Goal: Communication & Community: Answer question/provide support

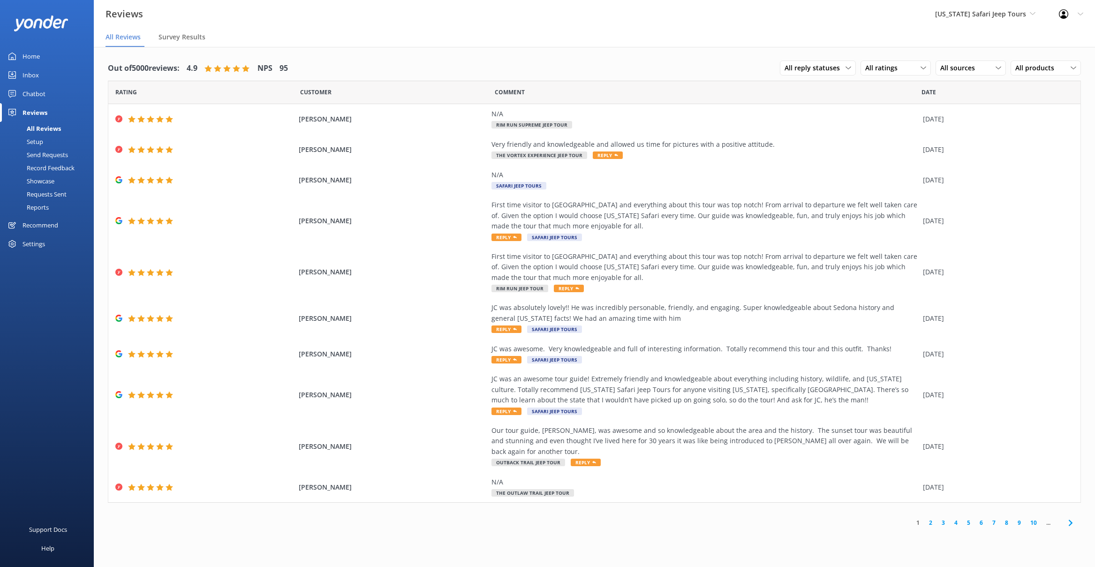
click at [930, 518] on link "2" at bounding box center [930, 522] width 13 height 9
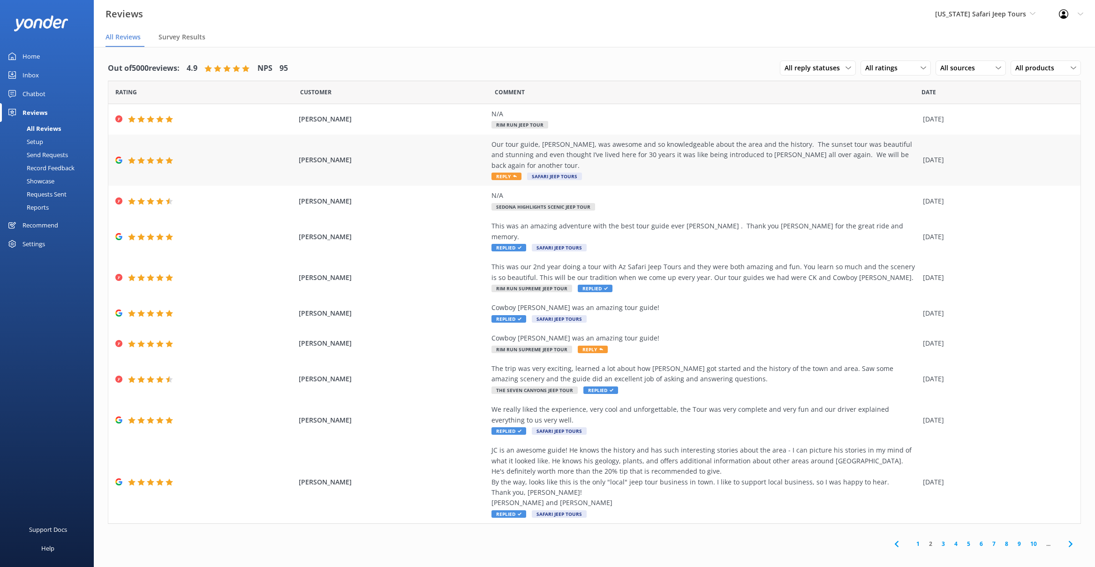
click at [610, 150] on div "Our tour guide, Bob, was awesome and so knowledgeable about the area and the hi…" at bounding box center [704, 154] width 427 height 31
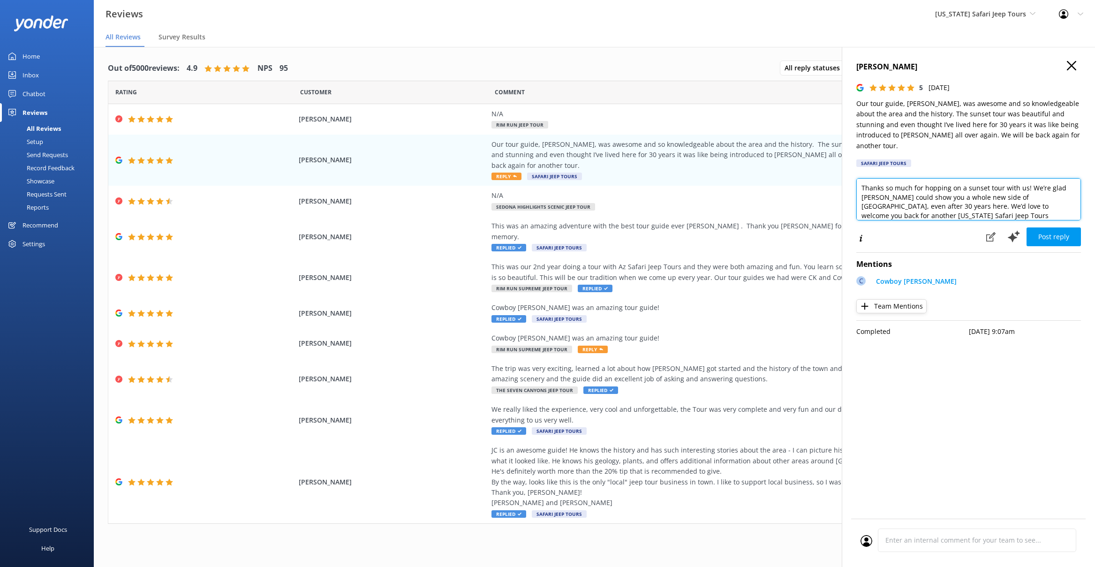
click at [979, 203] on textarea "Thanks so much for hopping on a sunset tour with us! We’re glad Bob could show …" at bounding box center [968, 199] width 225 height 42
click at [1024, 178] on textarea "Thanks so much for hopping on a sunset tour with us! We’re glad Bob could show …" at bounding box center [968, 199] width 225 height 42
type textarea "Thanks so much for hopping on a sunset tour with us, Tahona! We’re glad Bob cou…"
click at [1057, 232] on button "Post reply" at bounding box center [1053, 236] width 54 height 19
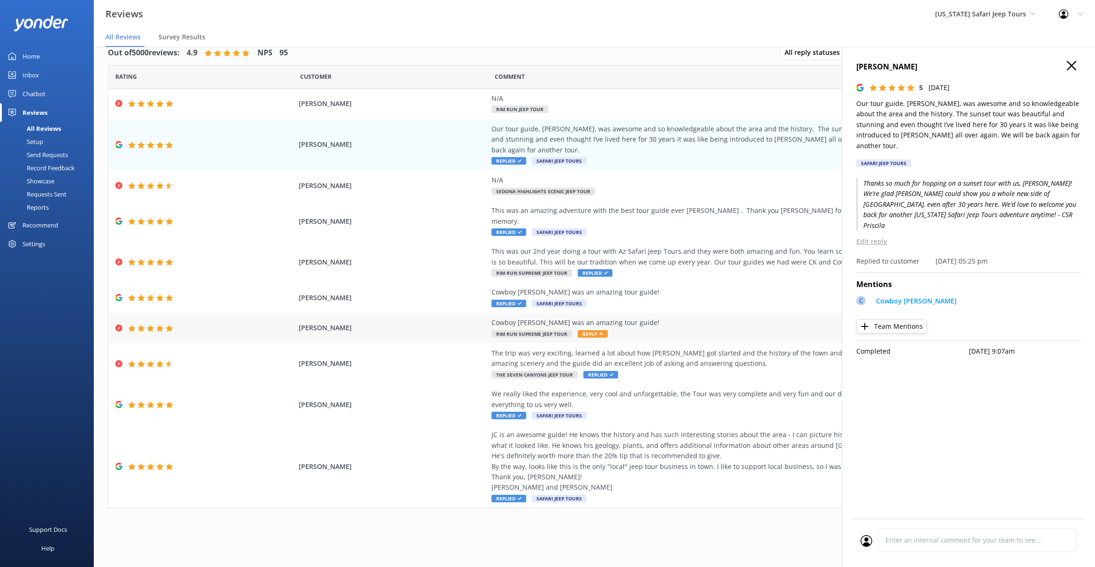
scroll to position [19, 0]
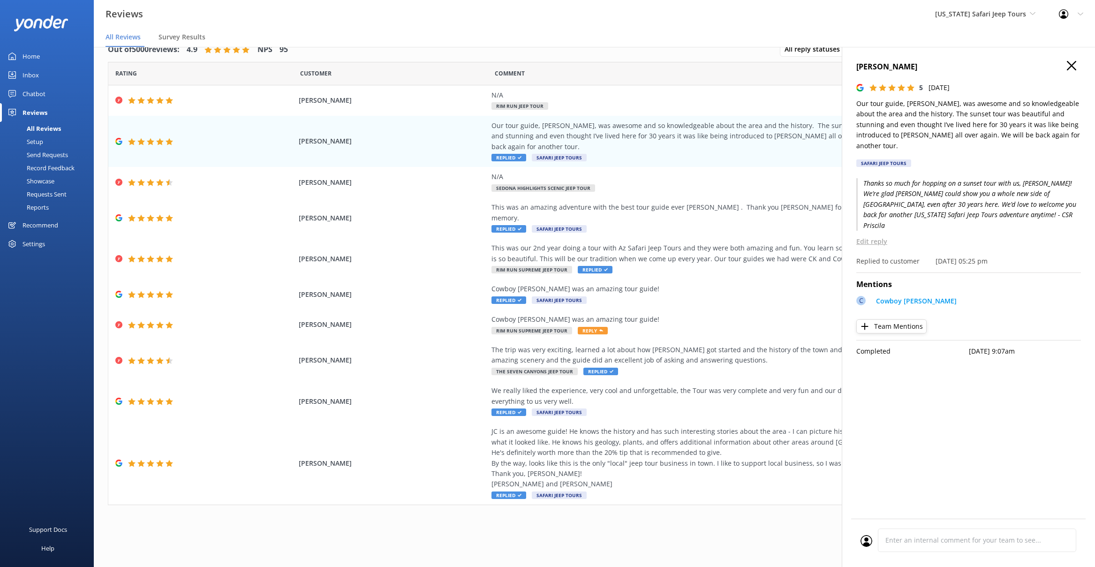
click at [1072, 65] on use at bounding box center [1071, 65] width 9 height 9
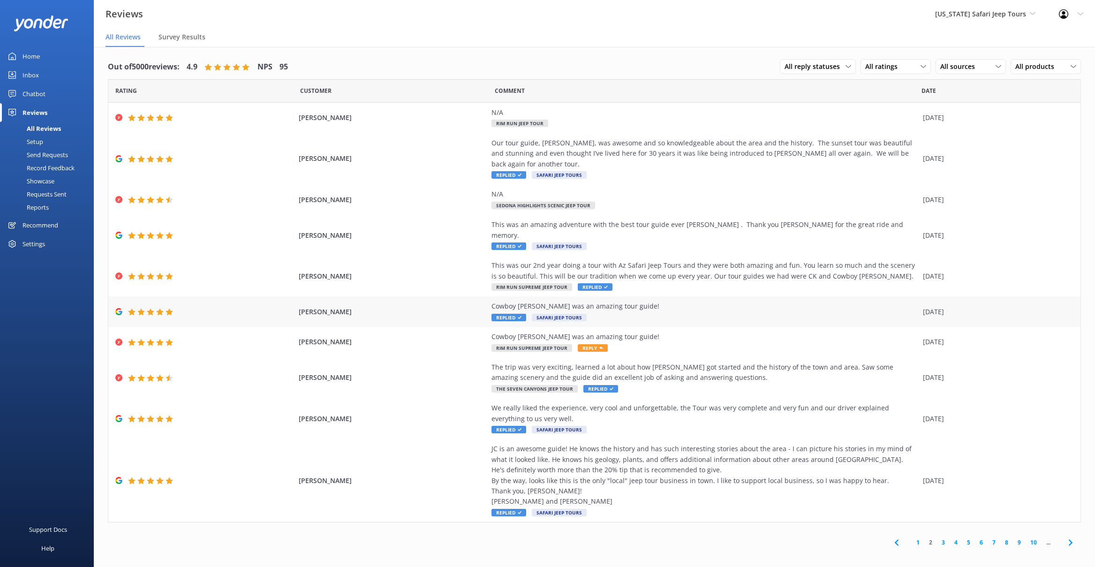
scroll to position [0, 0]
click at [916, 539] on link "1" at bounding box center [918, 543] width 13 height 9
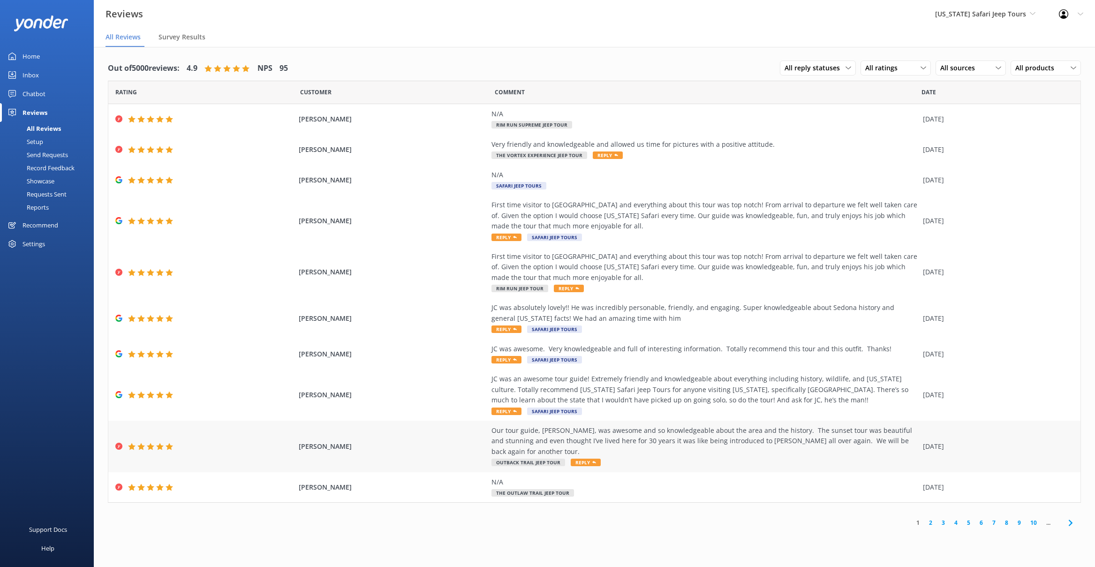
click at [766, 442] on div "Our tour guide, Bob, was awesome and so knowledgeable about the area and the hi…" at bounding box center [704, 440] width 427 height 31
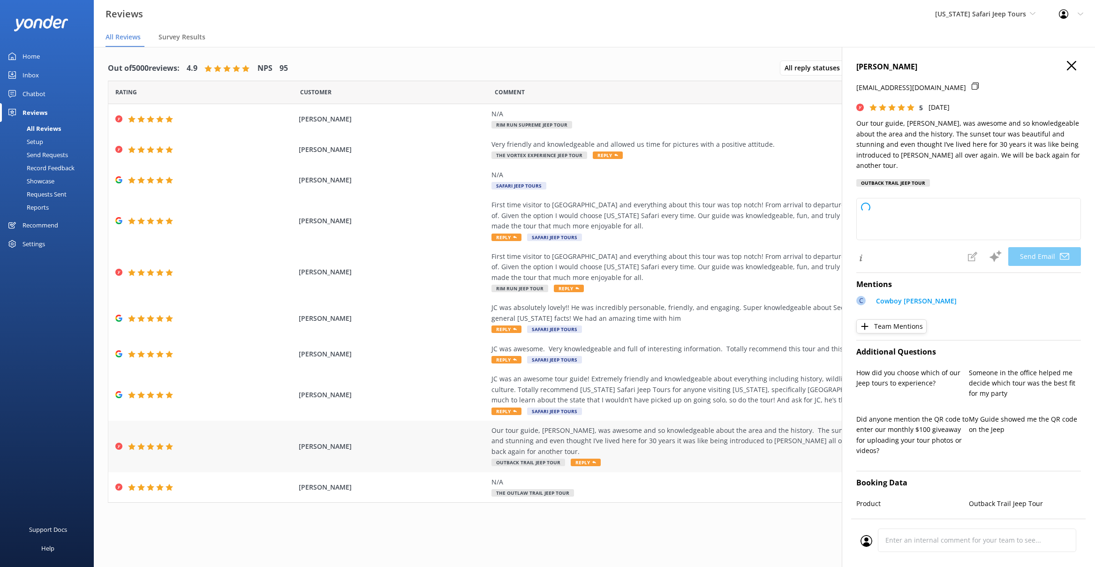
type textarea "Tahona, thanks so much for rolling with us! We’re thrilled you had a great time…"
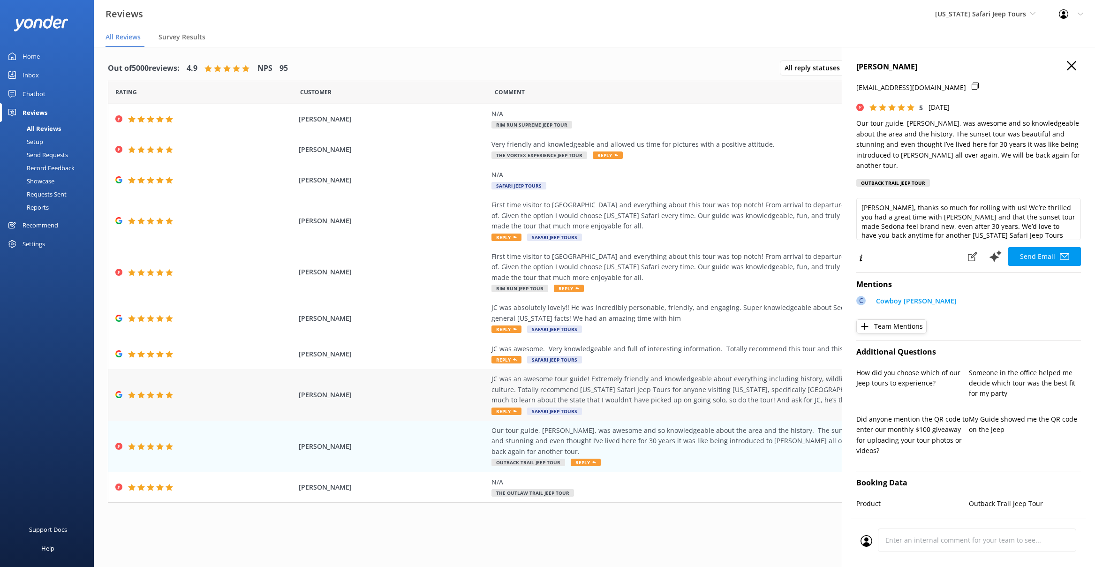
click at [697, 390] on div "JC was an awesome tour guide! Extremely friendly and knowledgeable about everyt…" at bounding box center [704, 389] width 427 height 31
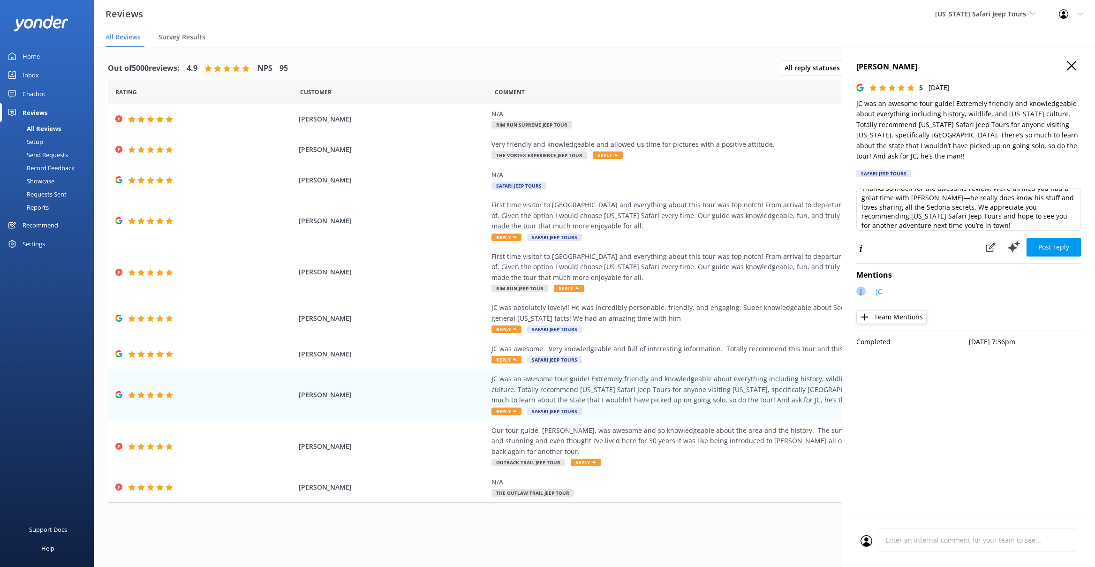
scroll to position [14, 0]
click at [954, 222] on textarea "Thanks so much for the awesome review! We’re thrilled you had a great time with…" at bounding box center [968, 209] width 225 height 42
type textarea "Thanks so much for the awesome review! We’re thrilled you had a great time with…"
click at [1048, 245] on button "Post reply" at bounding box center [1053, 247] width 54 height 19
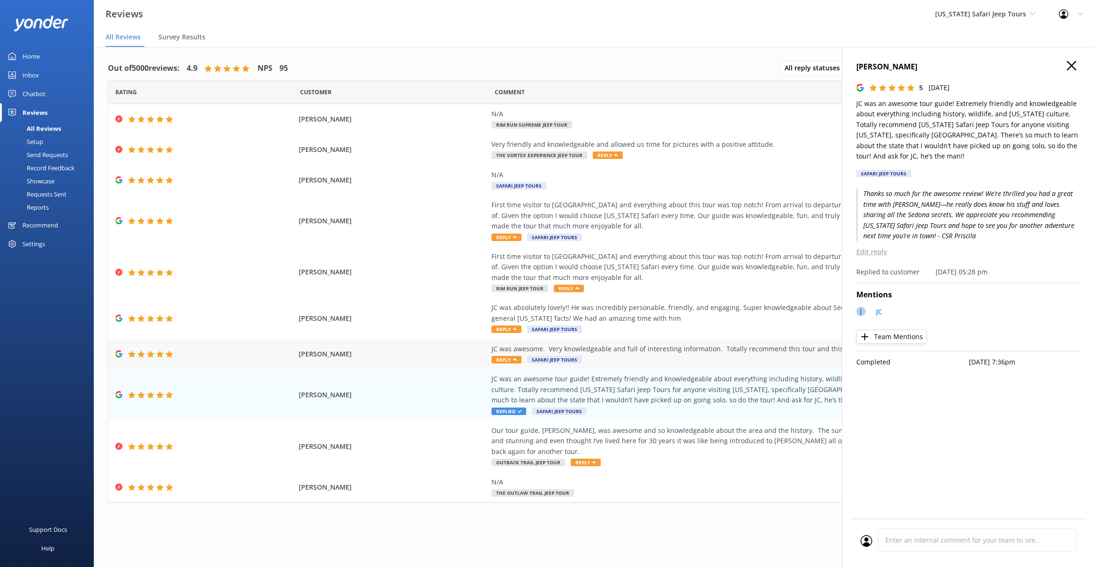
click at [710, 356] on div "JC was awesome. Very knowledgeable and full of interesting information. Totally…" at bounding box center [704, 354] width 427 height 21
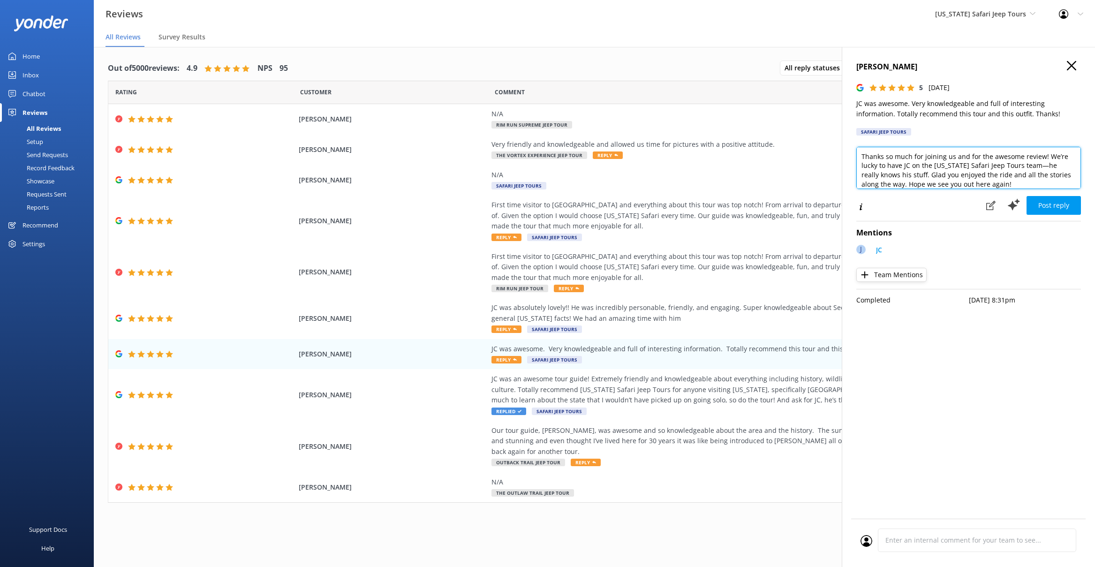
click at [995, 184] on textarea "Thanks so much for joining us and for the awesome review! We’re lucky to have J…" at bounding box center [968, 168] width 225 height 42
type textarea "Thanks so much for joining us and for the awesome review! We’re lucky to have J…"
click at [1052, 206] on button "Post reply" at bounding box center [1053, 205] width 54 height 19
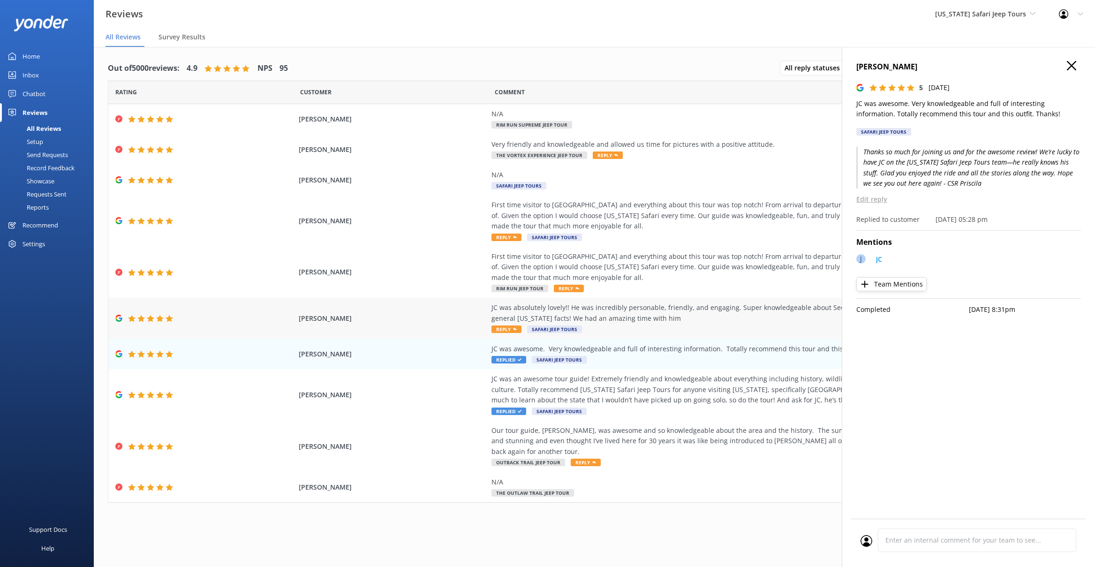
click at [687, 311] on div "JC was absolutely lovely!! He was incredibly personable, friendly, and engaging…" at bounding box center [704, 312] width 427 height 21
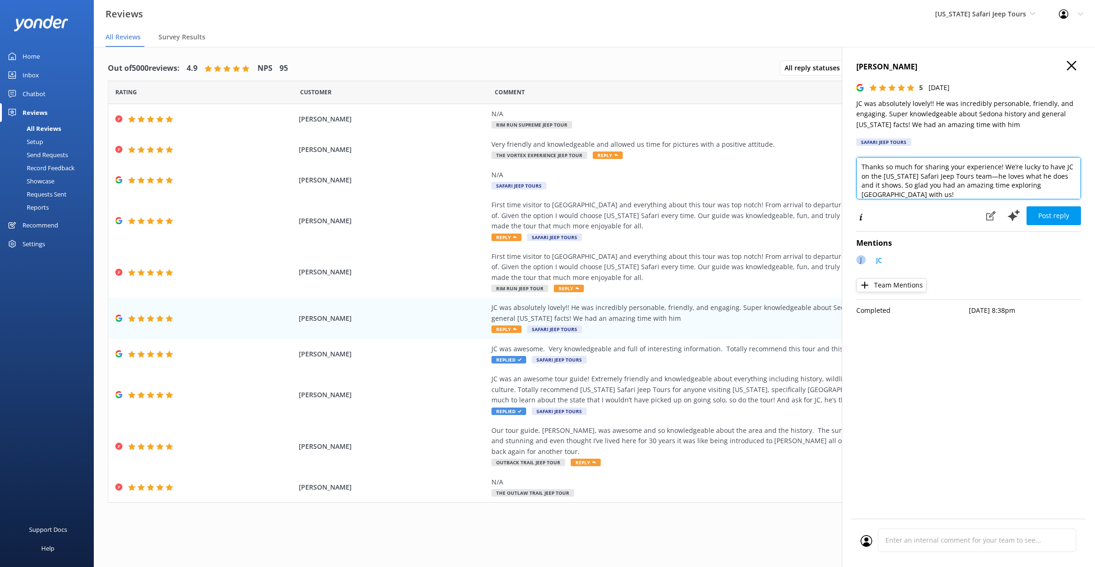
click at [1067, 182] on textarea "Thanks so much for sharing your experience! We’re lucky to have JC on the Arizo…" at bounding box center [968, 178] width 225 height 42
type textarea "Thanks so much for sharing your experience! We’re lucky to have JC on the Arizo…"
drag, startPoint x: 1051, startPoint y: 225, endPoint x: 1055, endPoint y: 221, distance: 5.3
click at [1051, 224] on div "Gianna Werner 5 Mon, 18th Aug 2025 JC was absolutely lovely!! He was incredibly…" at bounding box center [968, 330] width 253 height 567
click at [1055, 219] on button "Post reply" at bounding box center [1053, 215] width 54 height 19
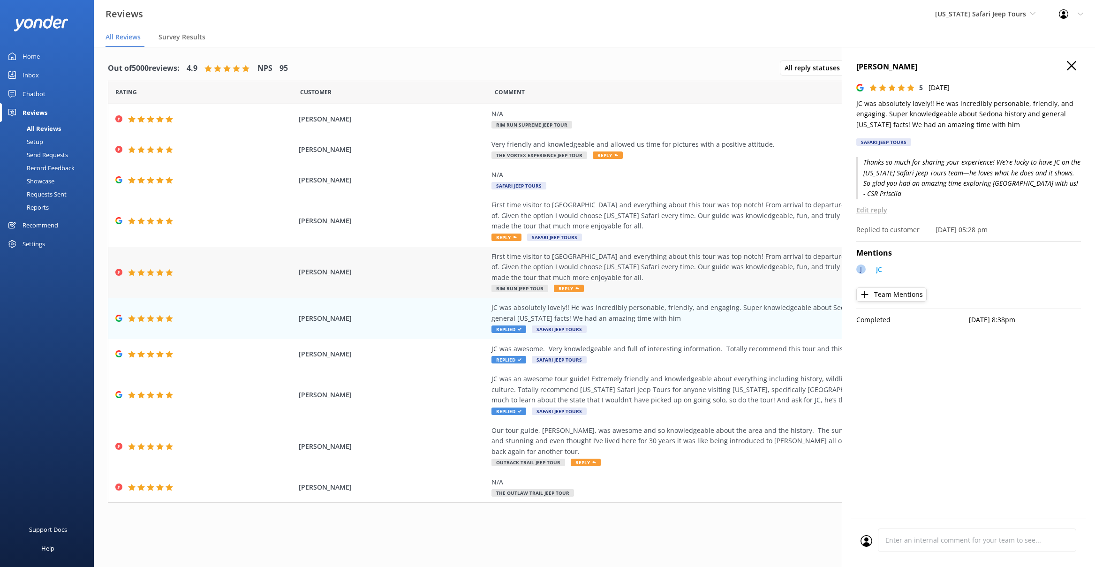
click at [683, 280] on div "First time visitor to Sedona and everything about this tour was top notch! From…" at bounding box center [704, 266] width 427 height 31
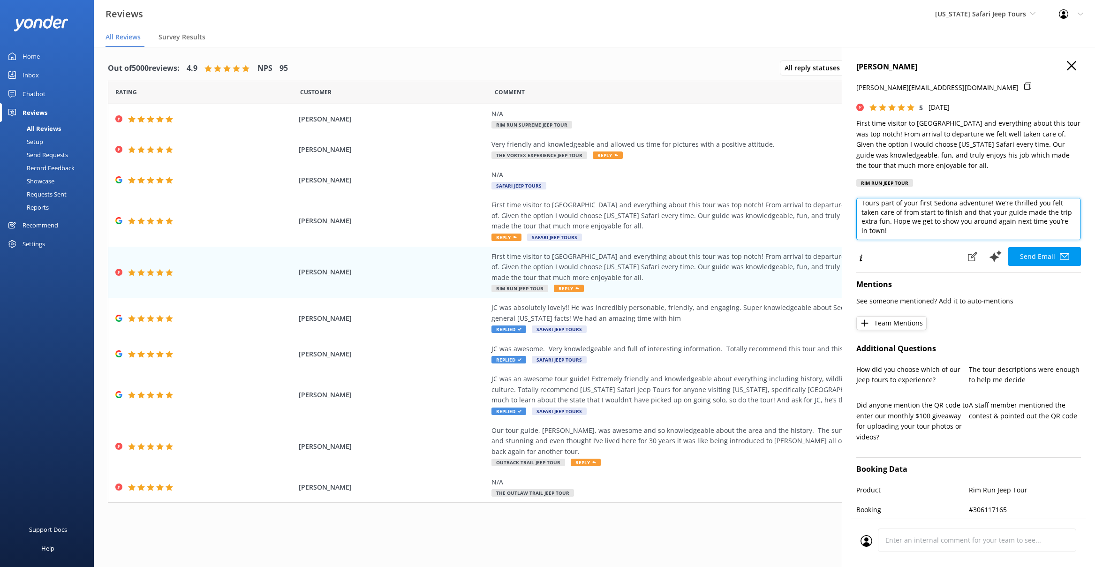
click at [912, 230] on textarea "Kristy, thanks so much for making Arizona Safari Jeep Tours part of your first …" at bounding box center [968, 219] width 225 height 42
type textarea "Kristy, thanks so much for making Arizona Safari Jeep Tours part of your first …"
click at [1017, 254] on button "Send Email" at bounding box center [1044, 256] width 73 height 19
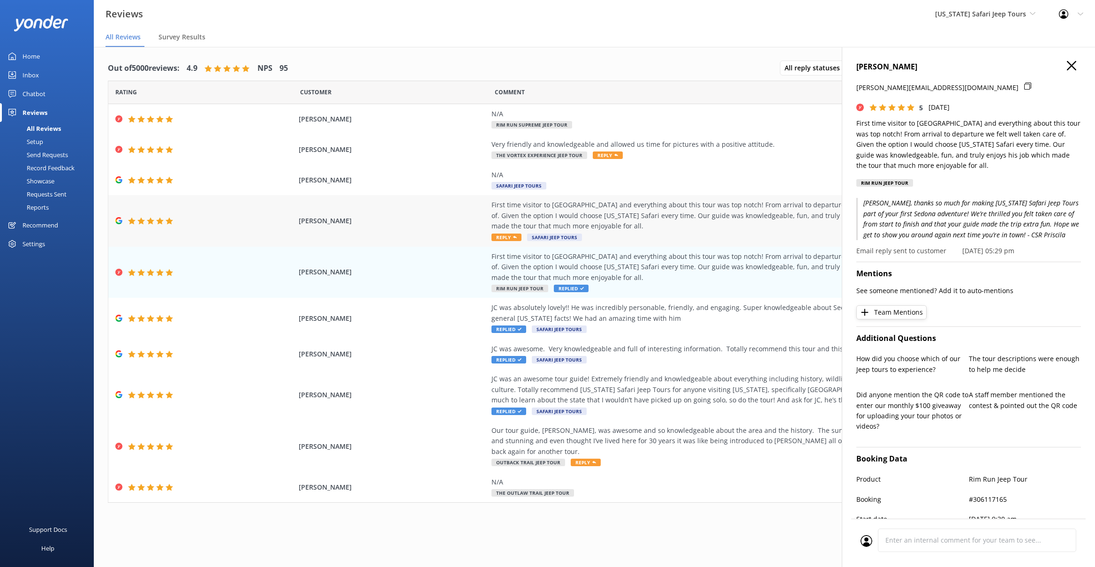
click at [690, 227] on div "First time visitor to Sedona and everything about this tour was top notch! From…" at bounding box center [704, 215] width 427 height 31
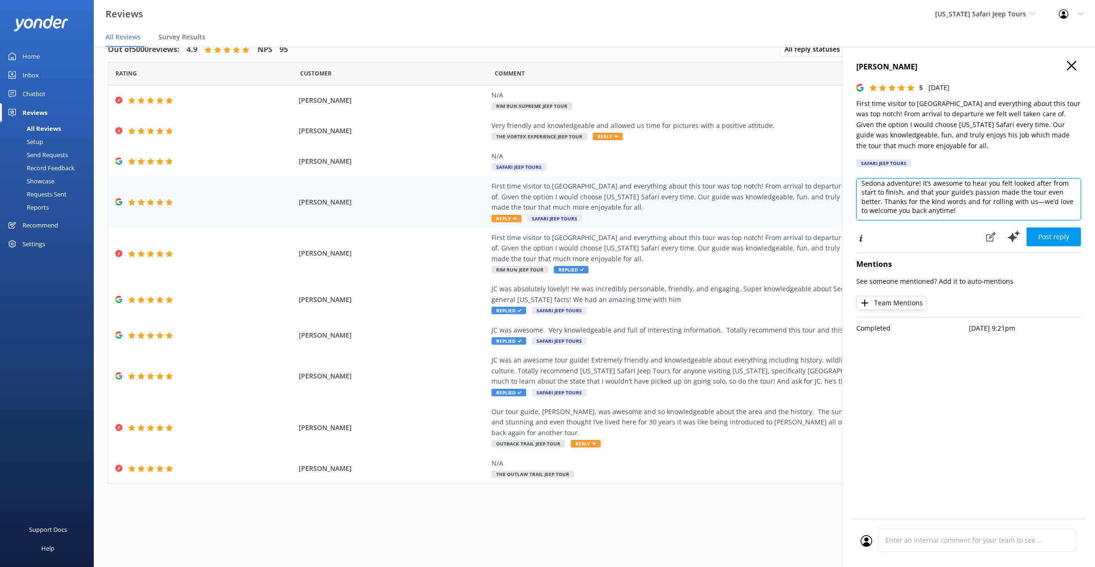
click at [959, 214] on textarea "We’re so glad you chose Arizona Safari Jeep Tours for your first Sedona adventu…" at bounding box center [968, 199] width 225 height 42
type textarea "We’re so glad you chose Arizona Safari Jeep Tours for your first Sedona adventu…"
click at [1061, 241] on button "Post reply" at bounding box center [1053, 236] width 54 height 19
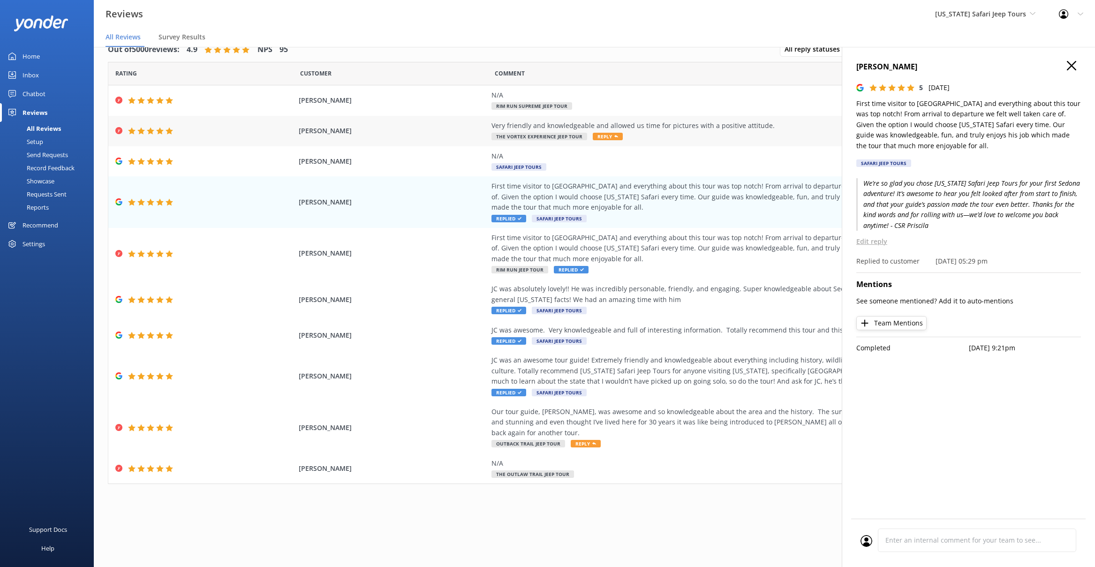
click at [652, 139] on div "Very friendly and knowledgeable and allowed us time for pictures with a positiv…" at bounding box center [704, 131] width 427 height 21
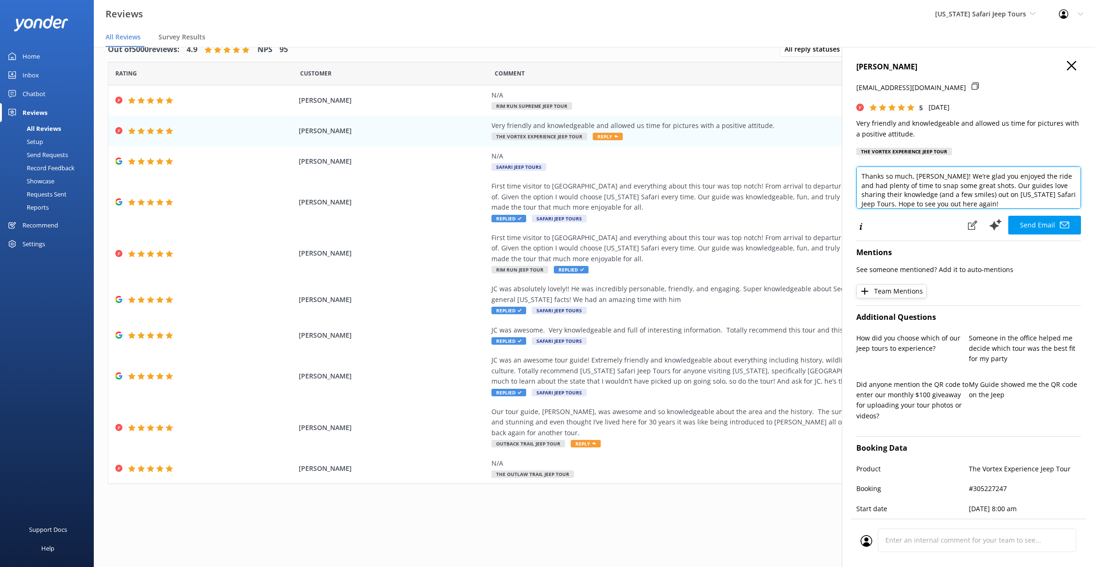
click at [990, 203] on textarea "Thanks so much, John! We’re glad you enjoyed the ride and had plenty of time to…" at bounding box center [968, 187] width 225 height 42
type textarea "Thanks so much, John! We’re glad you enjoyed the ride and had plenty of time to…"
click at [1048, 229] on button "Send Email" at bounding box center [1044, 225] width 73 height 19
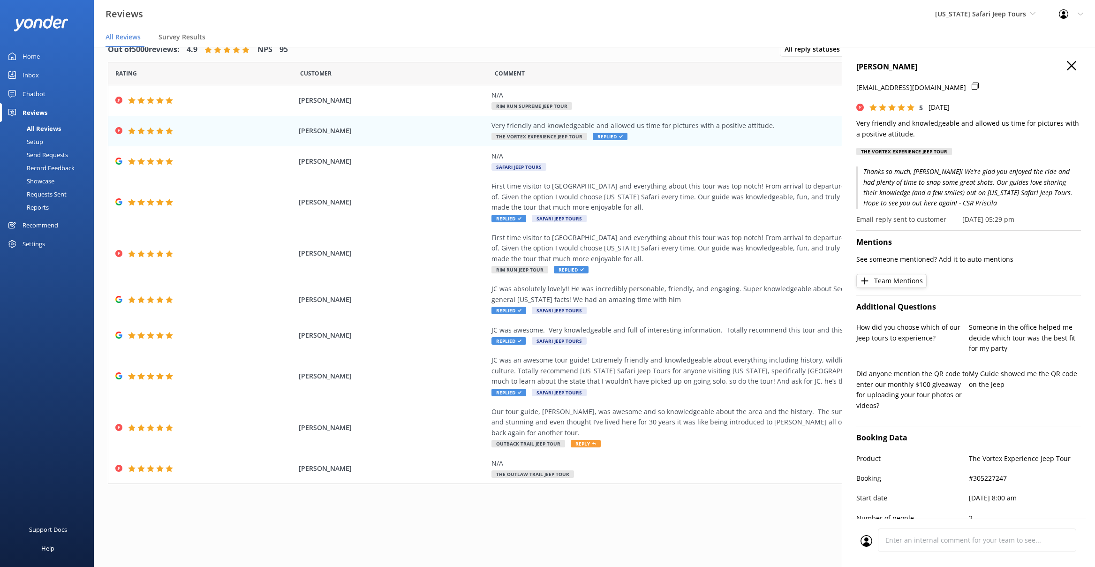
click at [595, 536] on div "Out of 5000 reviews: 4.9 NPS 95 All reply statuses All reply statuses Needs a r…" at bounding box center [594, 297] width 1001 height 539
click at [1068, 64] on icon at bounding box center [1071, 65] width 9 height 9
